Goal: Task Accomplishment & Management: Manage account settings

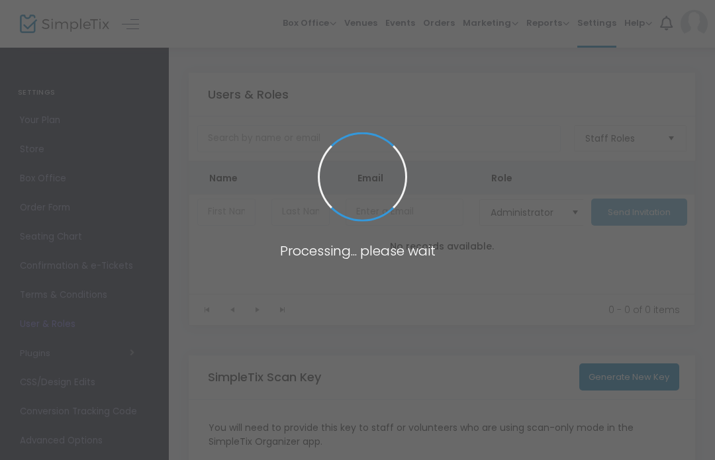
type input "XH3DM"
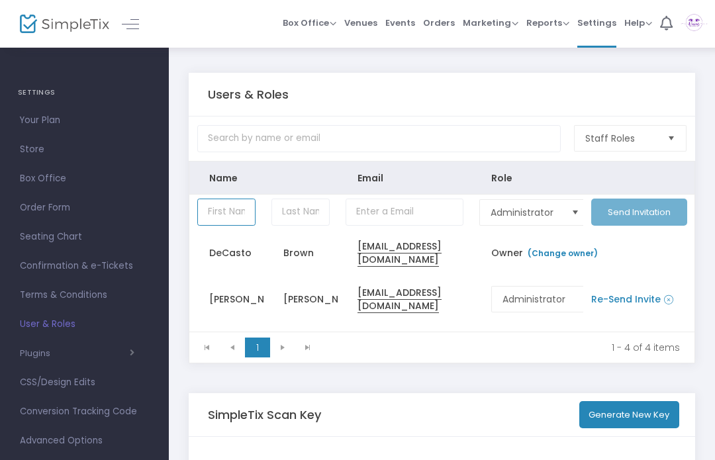
click at [673, 136] on span "Select" at bounding box center [672, 139] width 22 height 22
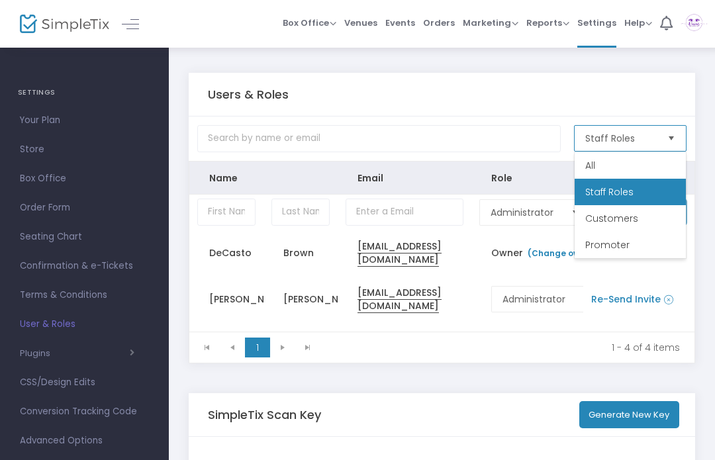
click at [632, 162] on li "All" at bounding box center [630, 165] width 111 height 26
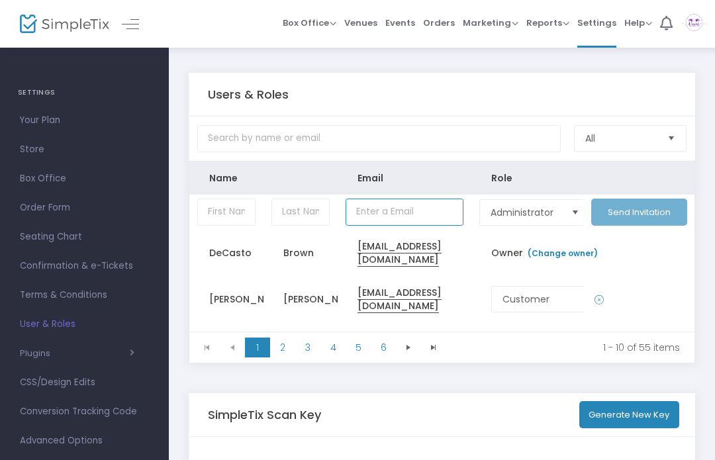
click at [415, 222] on input "Data table" at bounding box center [405, 212] width 118 height 27
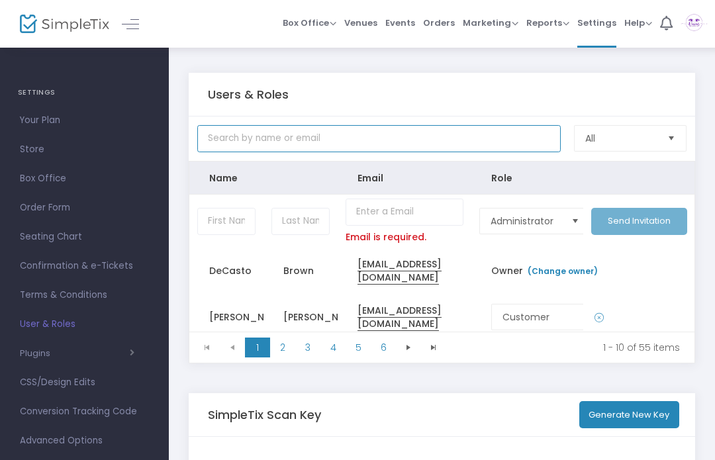
click at [432, 146] on input "text" at bounding box center [379, 138] width 364 height 27
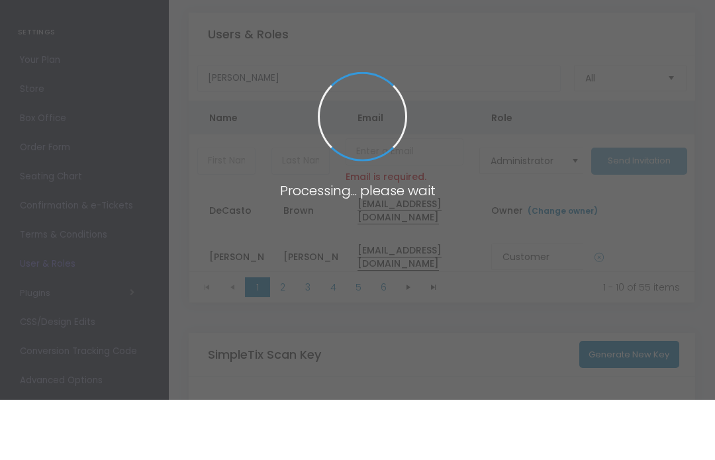
scroll to position [60, 0]
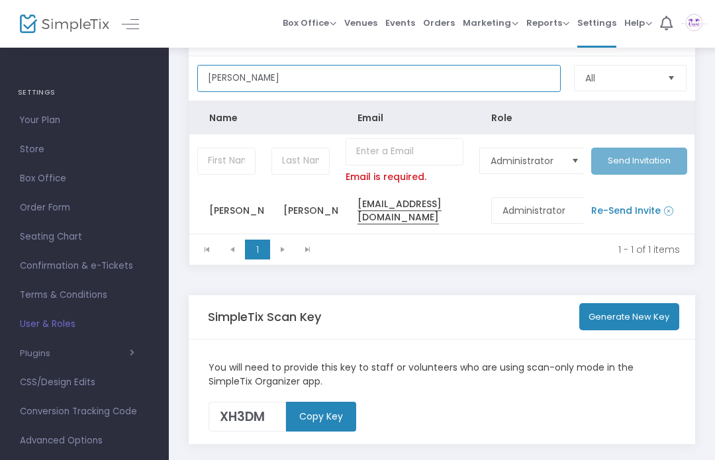
click at [368, 83] on input "[PERSON_NAME]" at bounding box center [379, 78] width 364 height 27
type input "J"
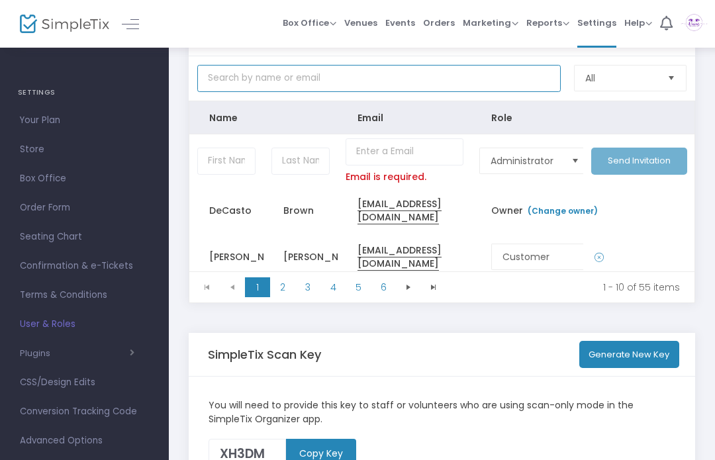
click at [409, 92] on input "text" at bounding box center [379, 78] width 364 height 27
type input "[PERSON_NAME]"
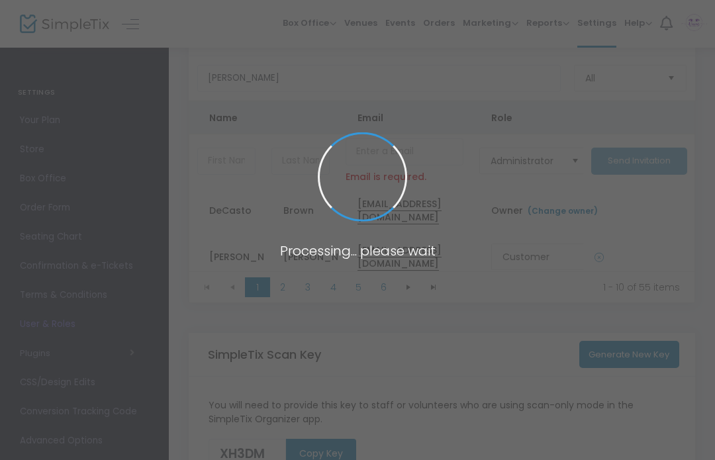
click at [660, 303] on span at bounding box center [357, 230] width 715 height 460
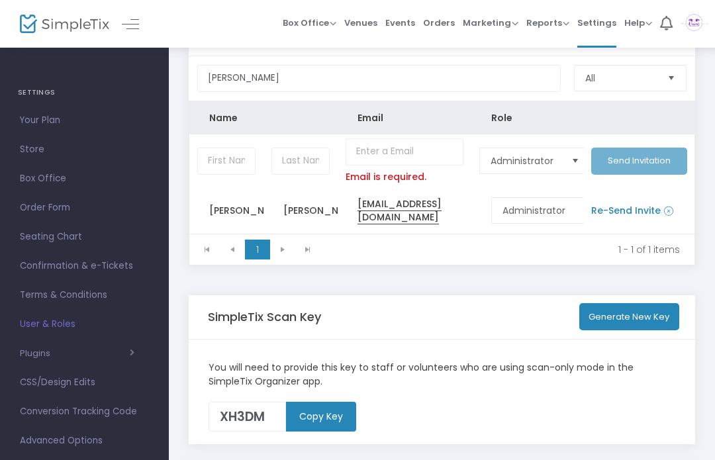
click at [695, 25] on img at bounding box center [694, 24] width 27 height 24
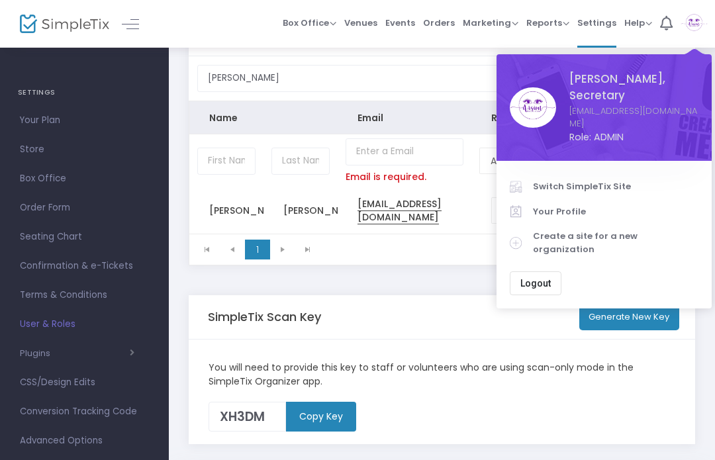
click at [542, 278] on span "Logout" at bounding box center [535, 283] width 30 height 11
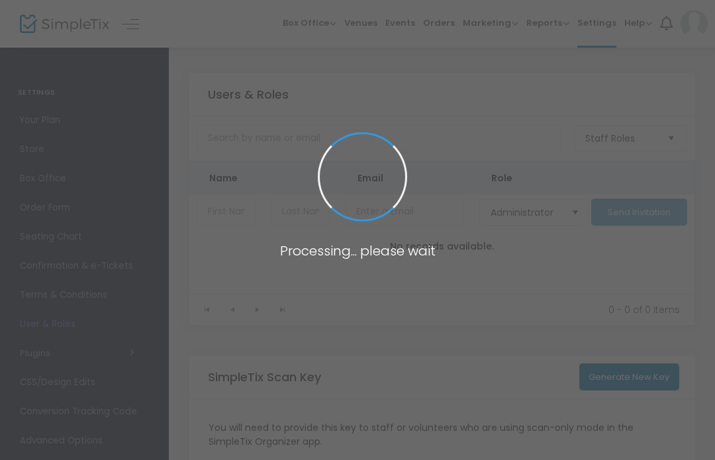
type input "GZBNI"
